Goal: Check status: Check status

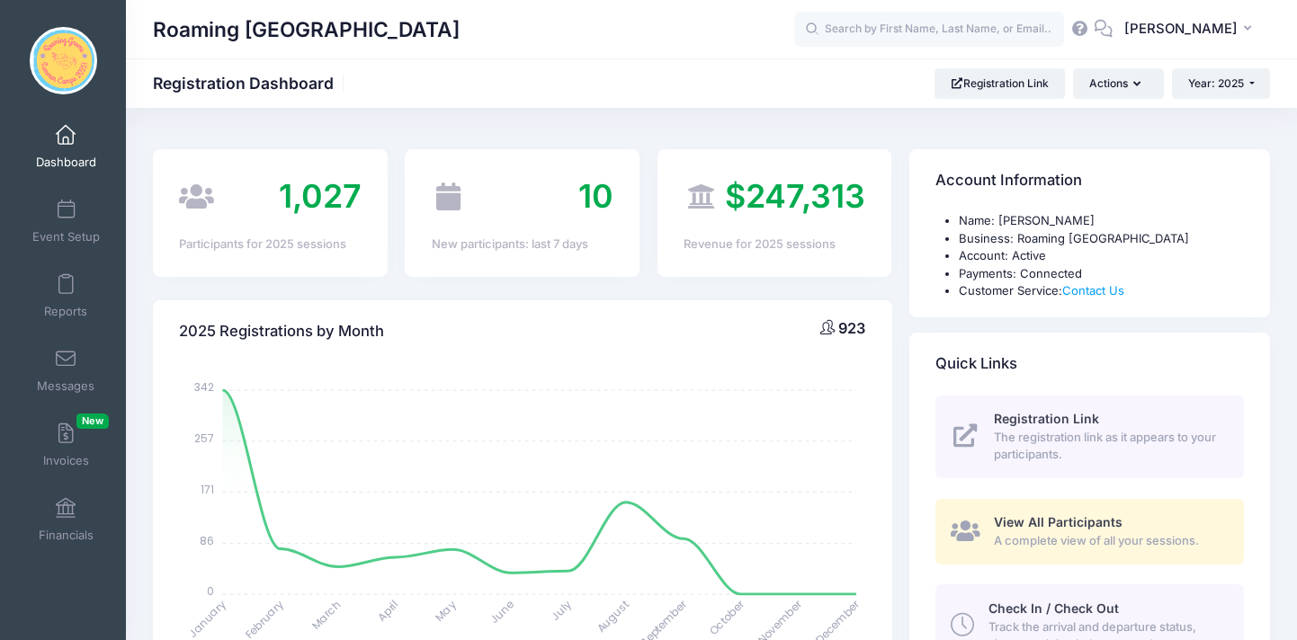
select select
click at [970, 32] on input "text" at bounding box center [929, 30] width 270 height 36
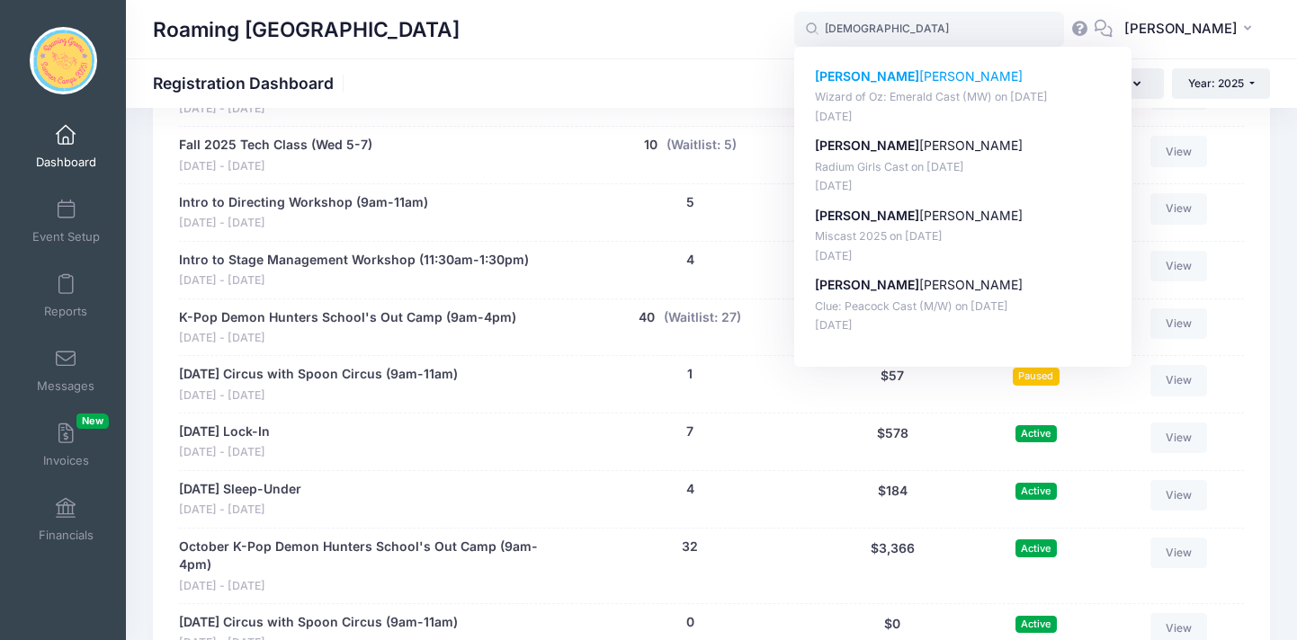
click at [1032, 99] on p "Wizard of Oz: Emerald Cast (MW) on [DATE]" at bounding box center [963, 97] width 297 height 17
type input "[PERSON_NAME] (Wizard of Oz: Emerald Cast (MW), [DATE])"
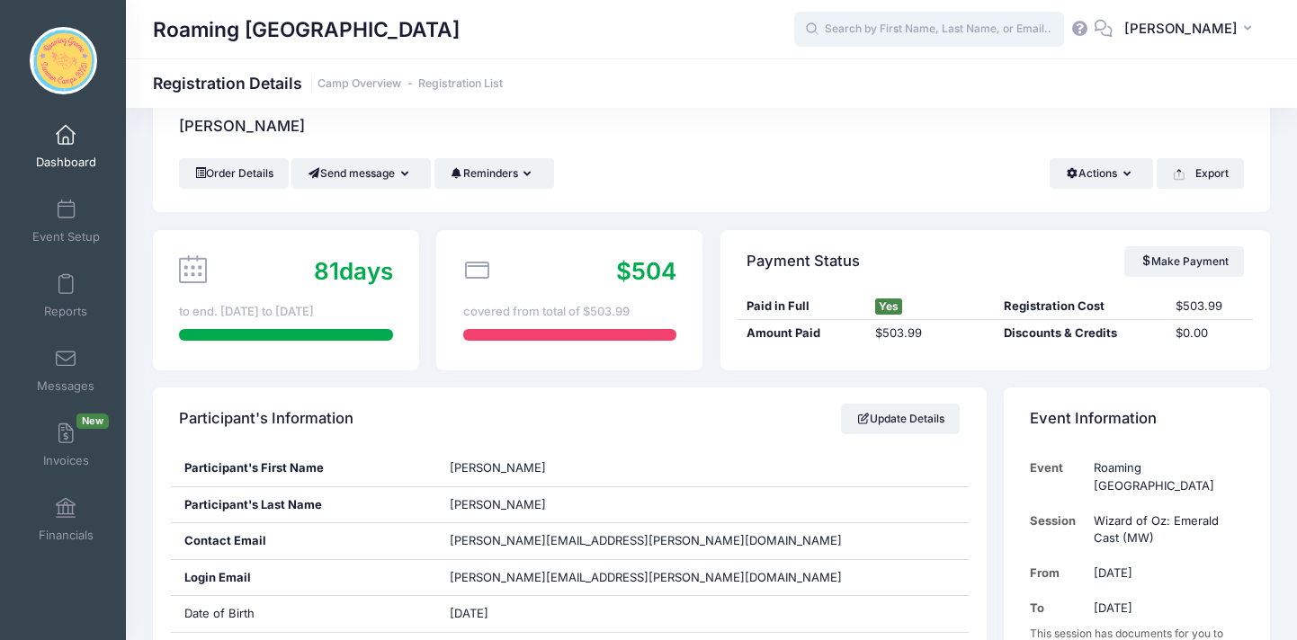
click at [985, 30] on input "text" at bounding box center [929, 30] width 270 height 36
click at [950, 86] on div "Stella Stal naker Miscast 2025 on Apr-13, 2025 Apr-21, 2025" at bounding box center [963, 96] width 297 height 58
type input "Stella Stalnaker (Miscast 2025, Apr-13, 2025)"
